Goal: Task Accomplishment & Management: Use online tool/utility

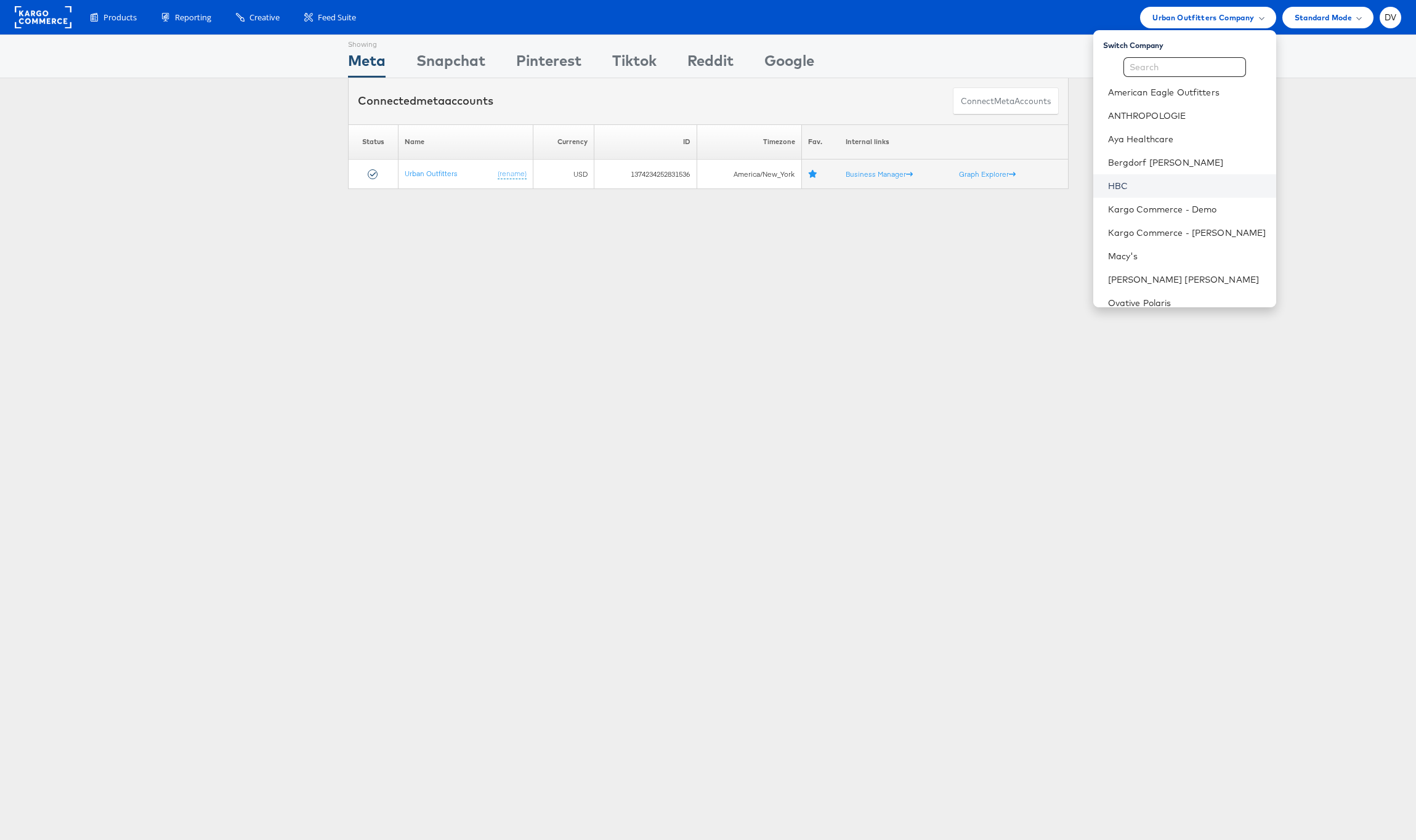
click at [1189, 180] on link "HBC" at bounding box center [1187, 186] width 158 height 12
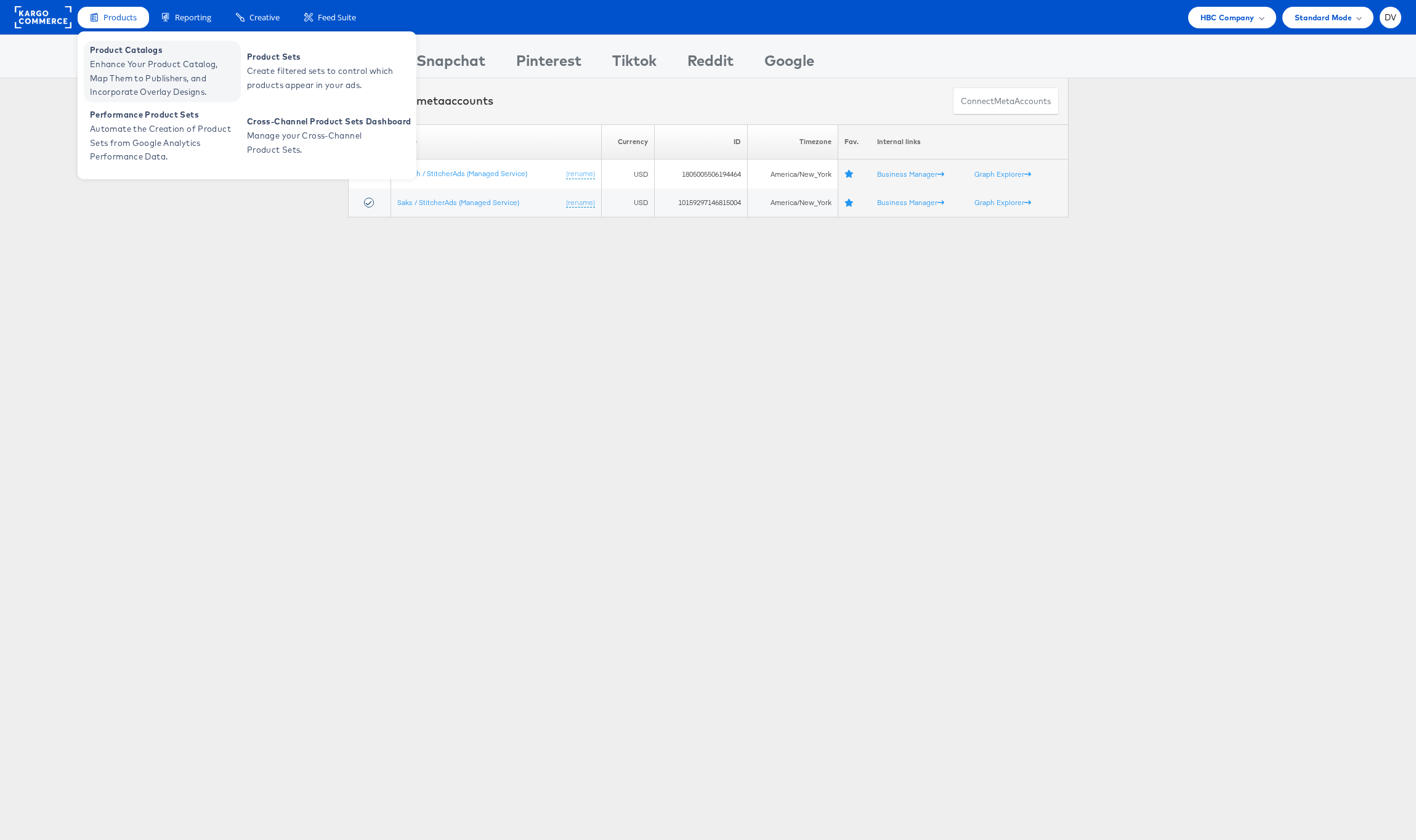
click at [117, 53] on span "Product Catalogs" at bounding box center [164, 50] width 148 height 14
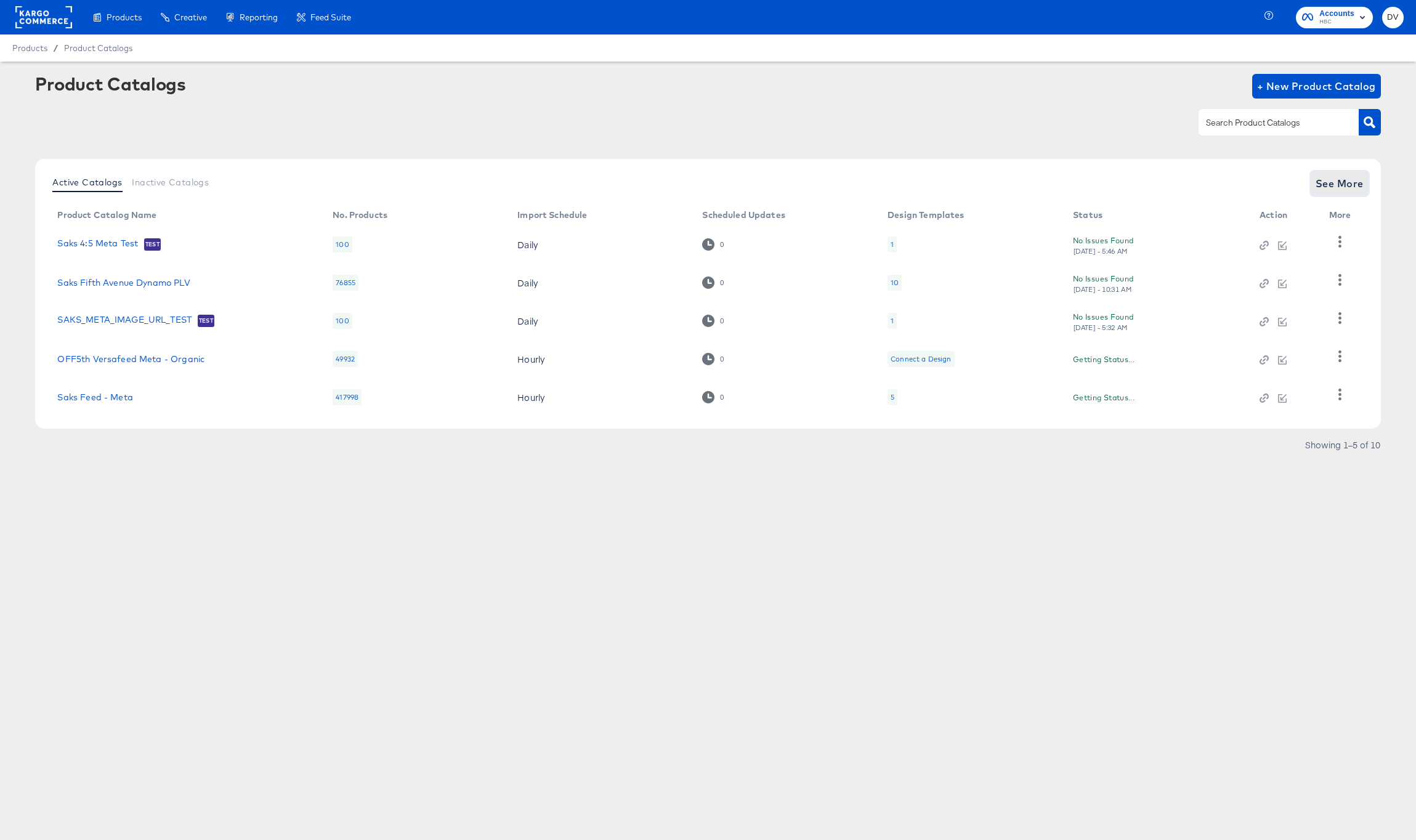
click at [1334, 175] on span "See More" at bounding box center [1340, 183] width 48 height 17
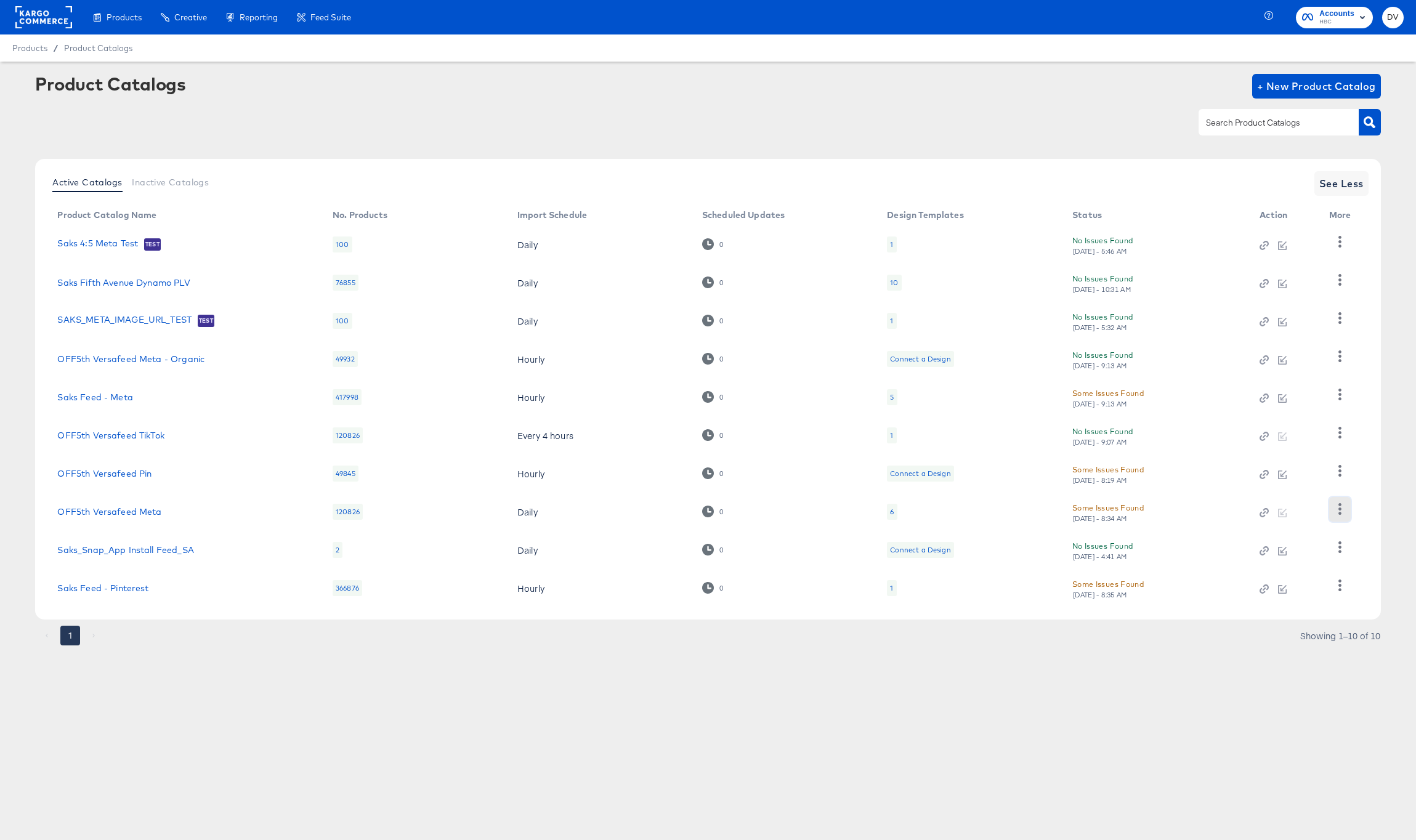
click at [1339, 512] on icon "button" at bounding box center [1340, 509] width 12 height 12
click at [1276, 431] on div "Business Manager" at bounding box center [1289, 428] width 123 height 20
